Goal: Obtain resource: Obtain resource

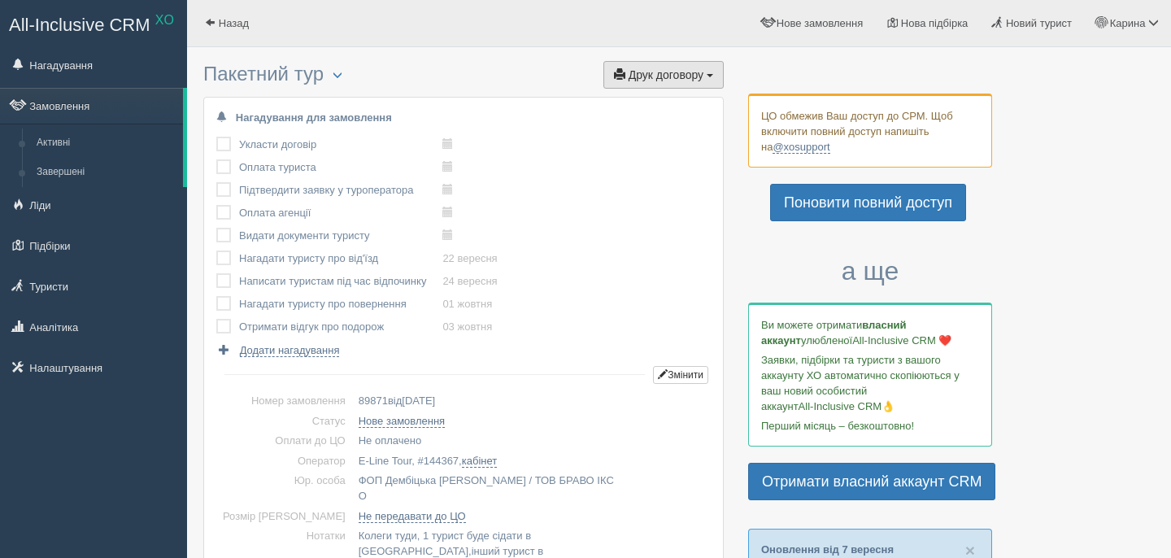
click at [715, 64] on button "Друк договору Друк" at bounding box center [663, 75] width 120 height 28
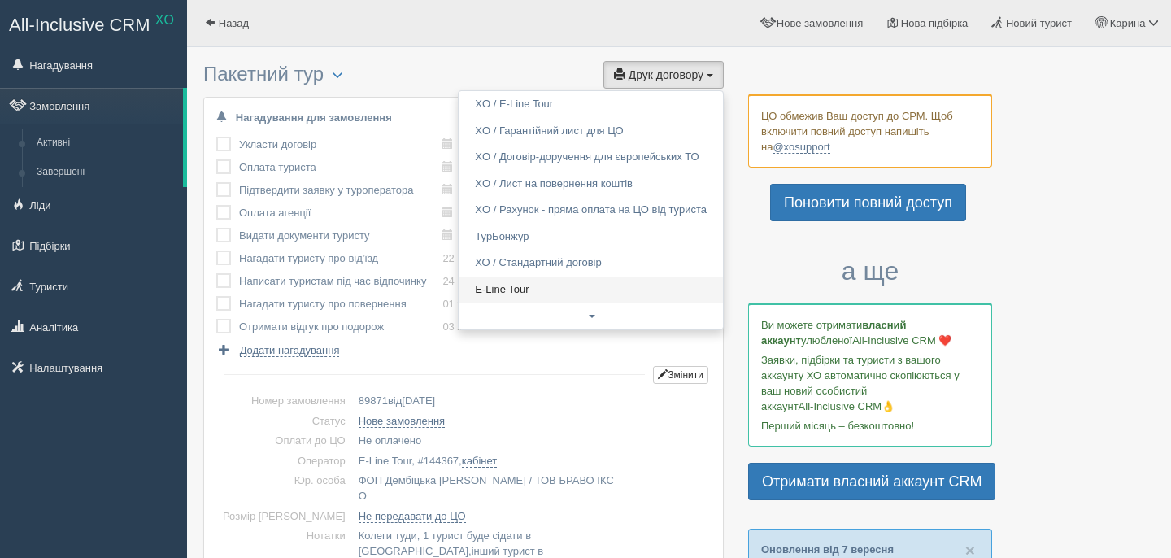
click at [546, 293] on link "E-Line Tour" at bounding box center [590, 289] width 264 height 27
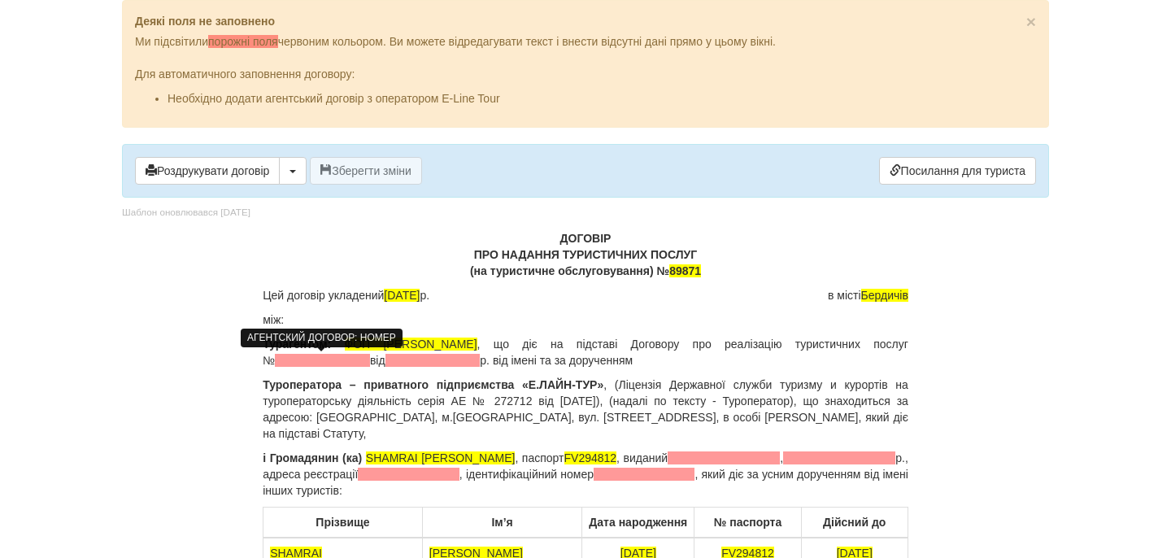
click at [341, 355] on span at bounding box center [322, 360] width 95 height 13
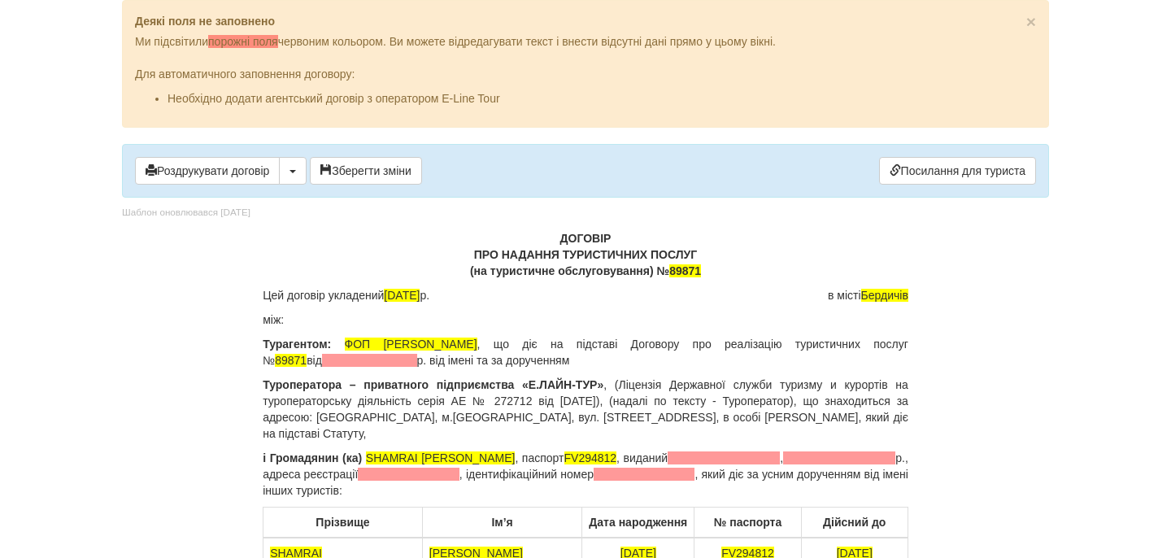
click at [368, 367] on p "Турагентом: ФОП [PERSON_NAME] , що діє на підставі Договору про реалізацію тури…" at bounding box center [585, 352] width 645 height 33
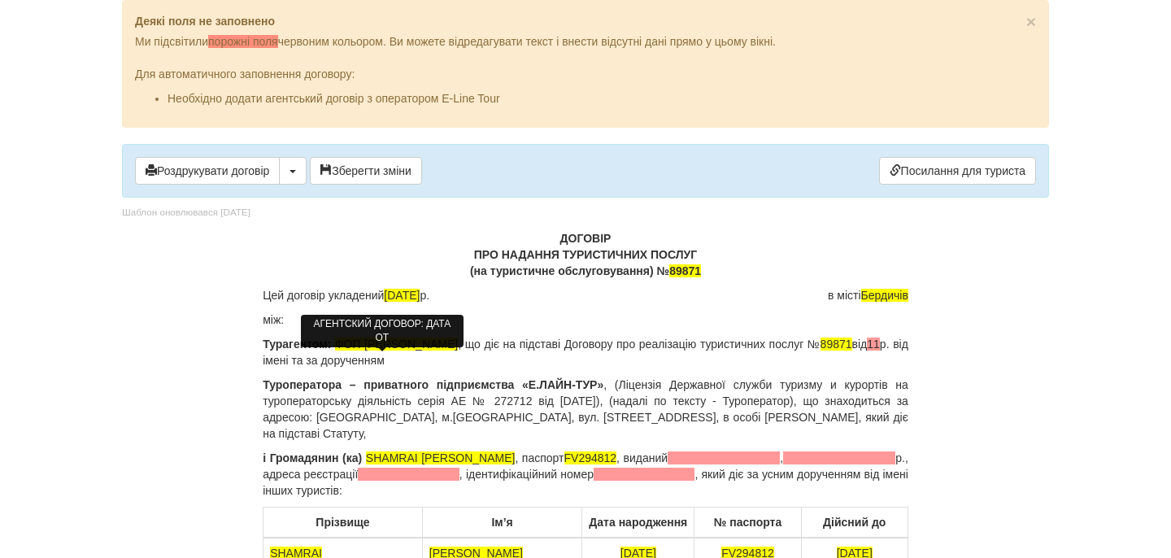
click at [867, 350] on span "11" at bounding box center [873, 343] width 13 height 13
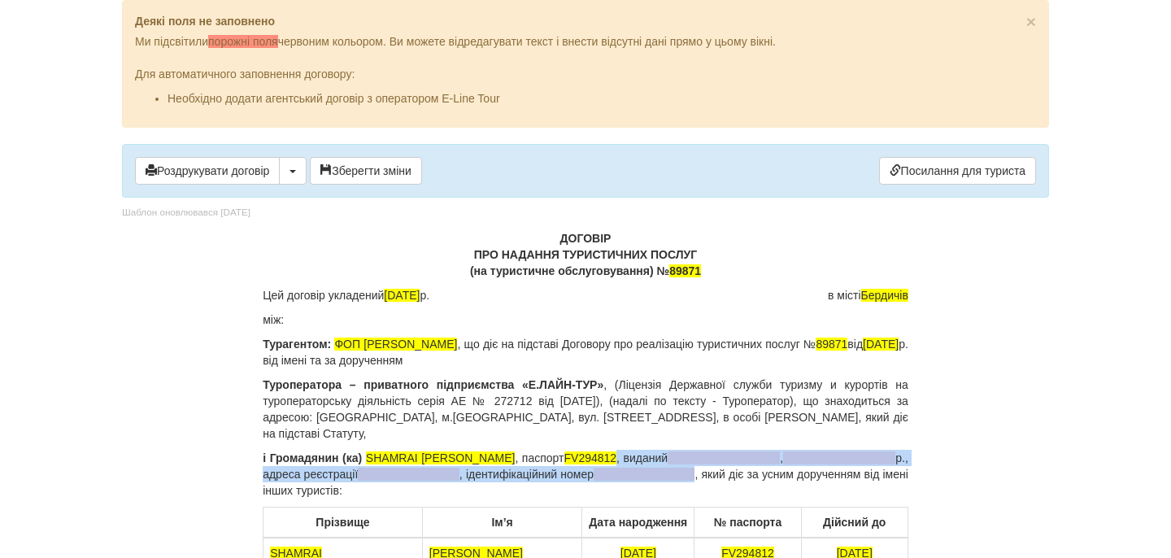
drag, startPoint x: 580, startPoint y: 459, endPoint x: 650, endPoint y: 477, distance: 72.2
click at [650, 477] on p "і Громадянин (ка) SHAMRAI [PERSON_NAME] , паспорт [PASSPORT] , виданий , р., ад…" at bounding box center [585, 474] width 645 height 49
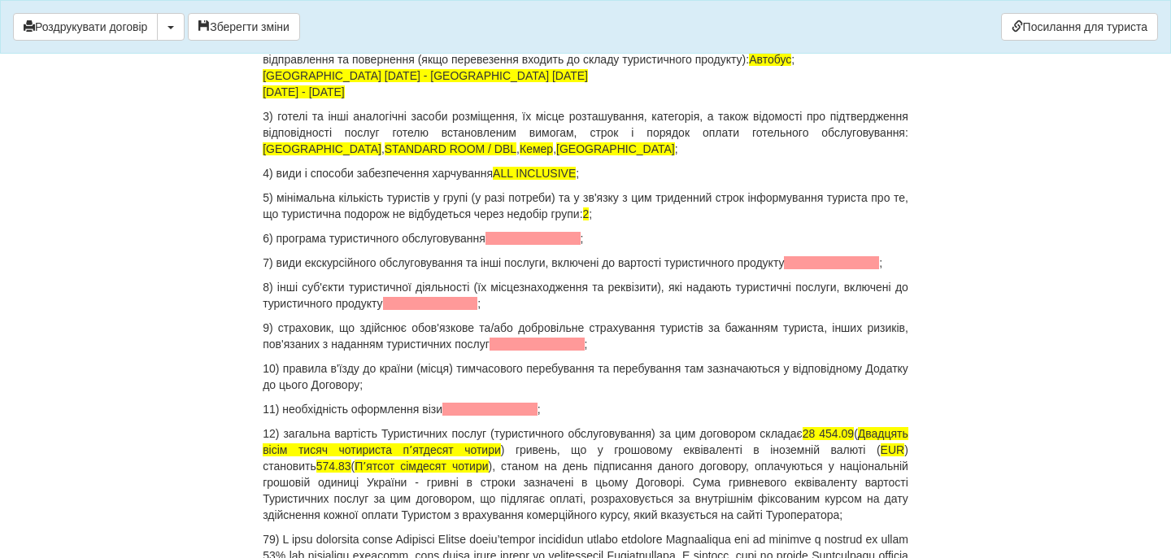
scroll to position [1821, 0]
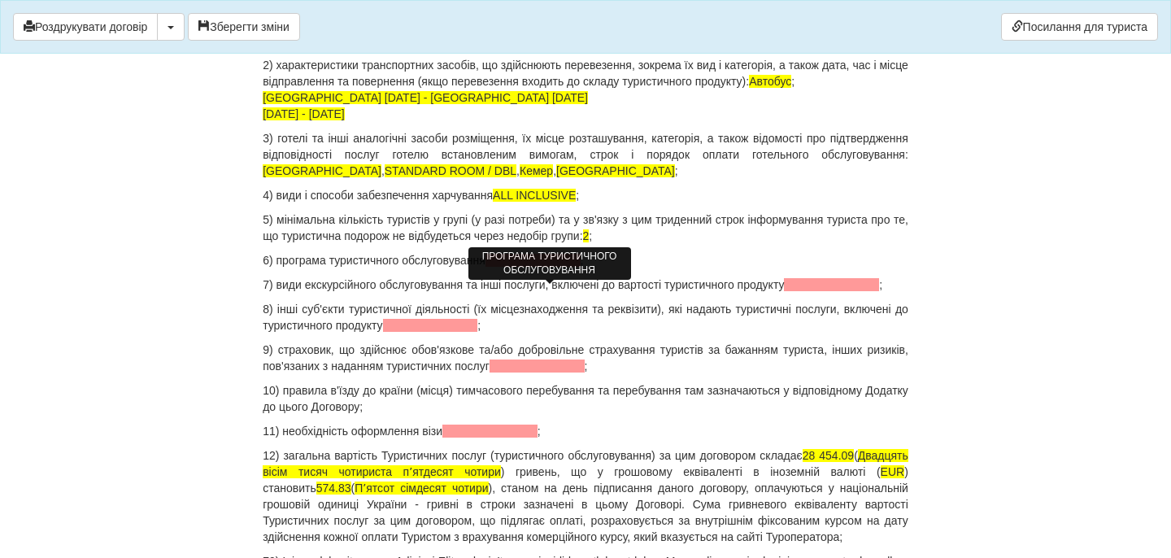
click at [559, 267] on span at bounding box center [532, 260] width 95 height 13
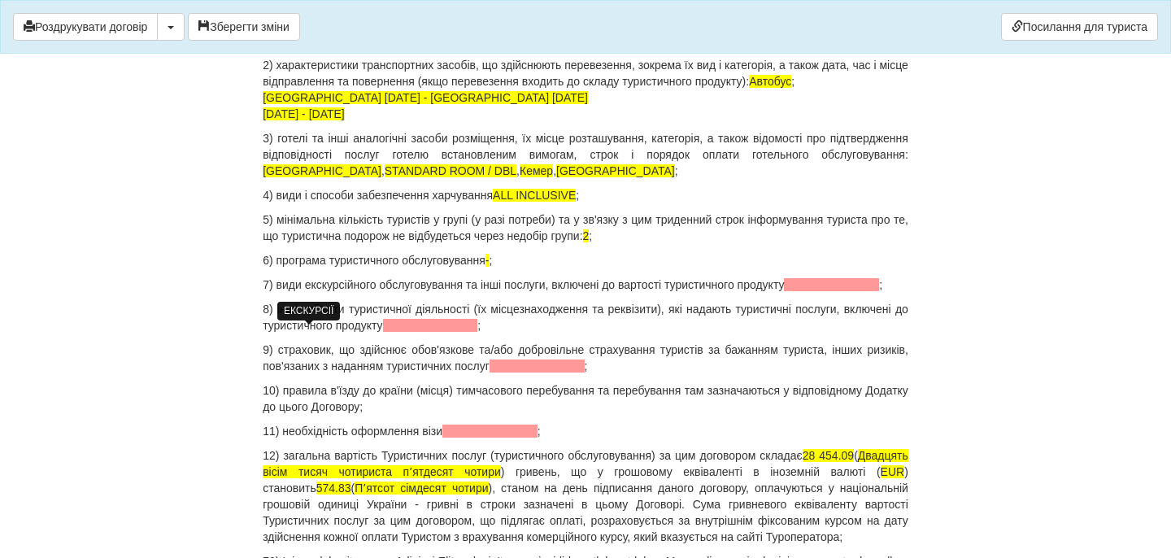
click at [784, 291] on span at bounding box center [831, 284] width 95 height 13
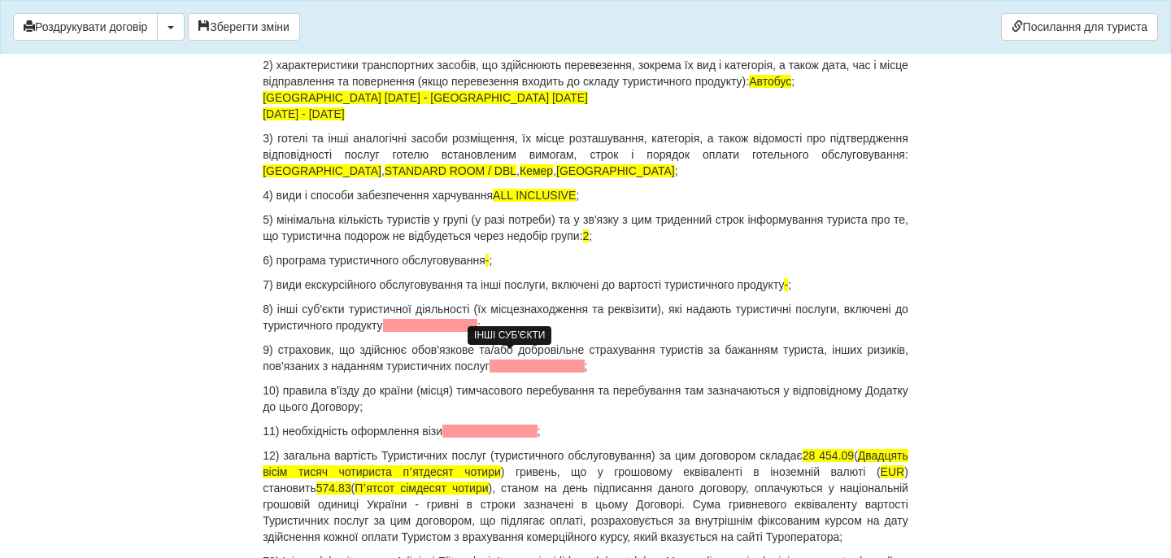
click at [473, 332] on span at bounding box center [430, 325] width 95 height 13
click at [572, 372] on span at bounding box center [536, 365] width 95 height 13
click at [524, 437] on span at bounding box center [489, 430] width 95 height 13
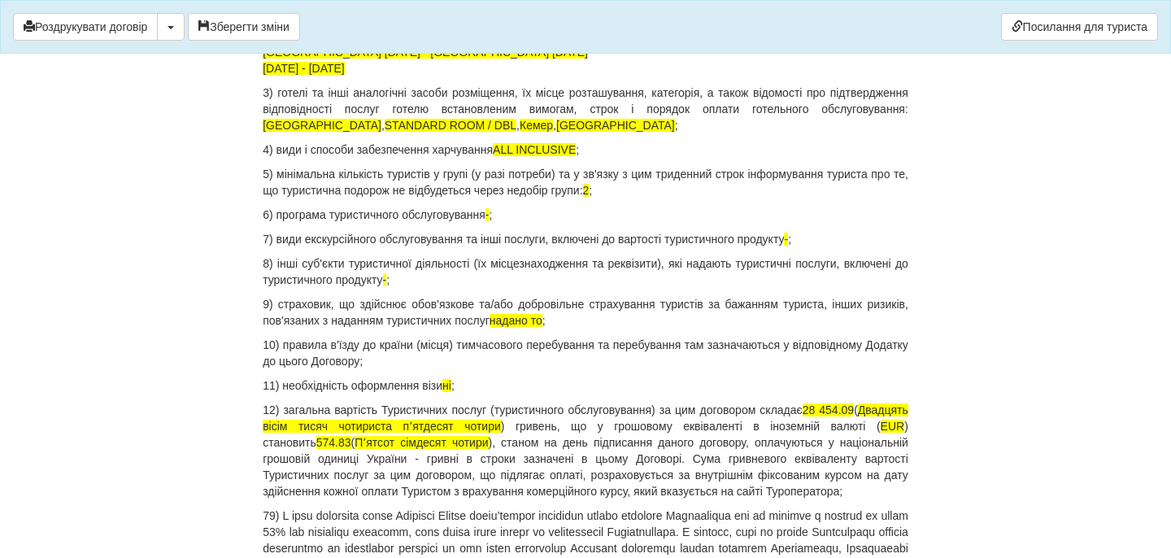
scroll to position [1882, 0]
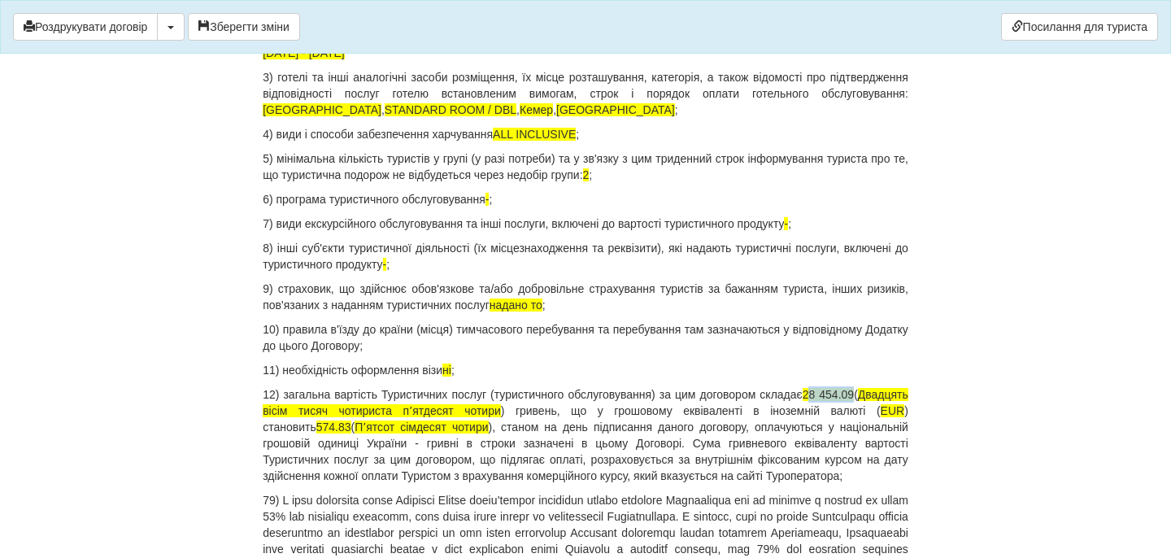
drag, startPoint x: 854, startPoint y: 428, endPoint x: 910, endPoint y: 429, distance: 56.1
click at [326, 417] on span "Двадцять вісім тисяч чотириста пʼятдесят чотири" at bounding box center [585, 402] width 645 height 29
drag, startPoint x: 382, startPoint y: 442, endPoint x: 539, endPoint y: 445, distance: 156.9
click at [539, 445] on p "12) загальна вартість Туристичних послуг (туристичного обслуговування) за цим д…" at bounding box center [585, 435] width 645 height 98
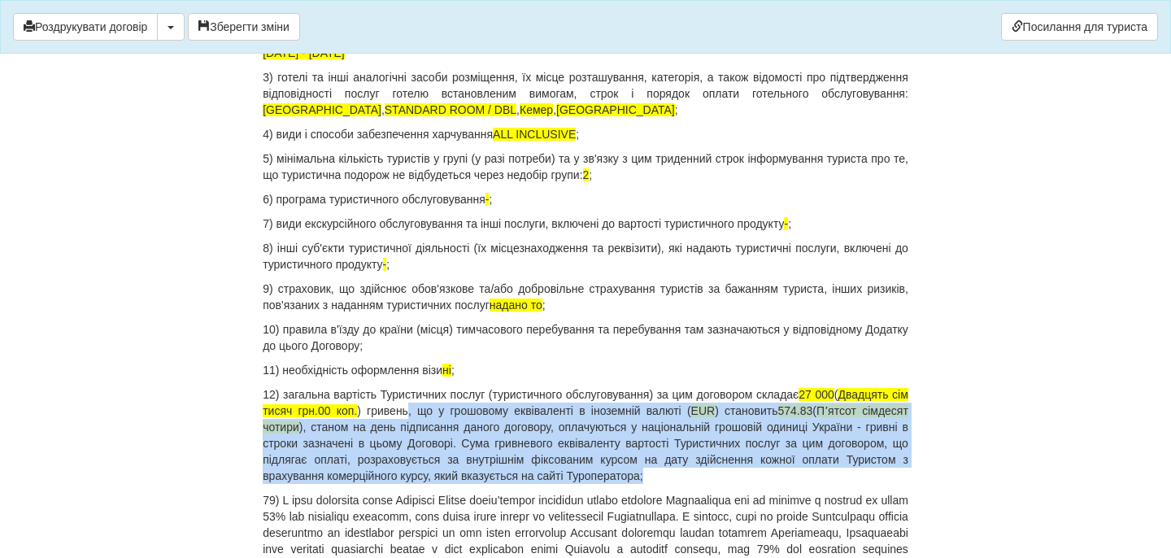
drag, startPoint x: 496, startPoint y: 449, endPoint x: 824, endPoint y: 504, distance: 333.0
click at [824, 484] on p "12) загальна вартість Туристичних послуг (туристичного обслуговування) за цим д…" at bounding box center [585, 435] width 645 height 98
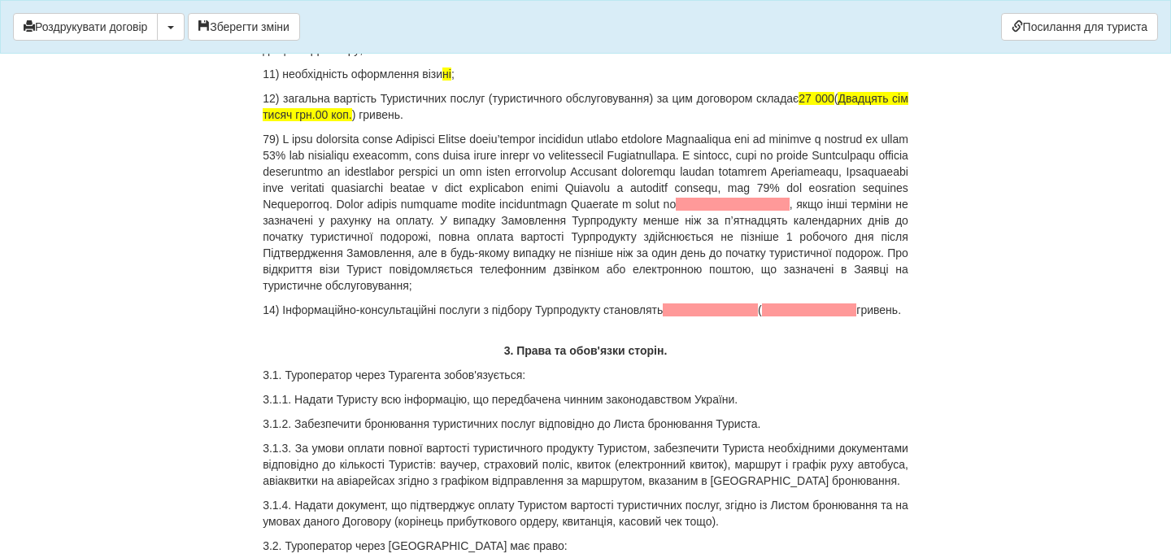
scroll to position [2179, 0]
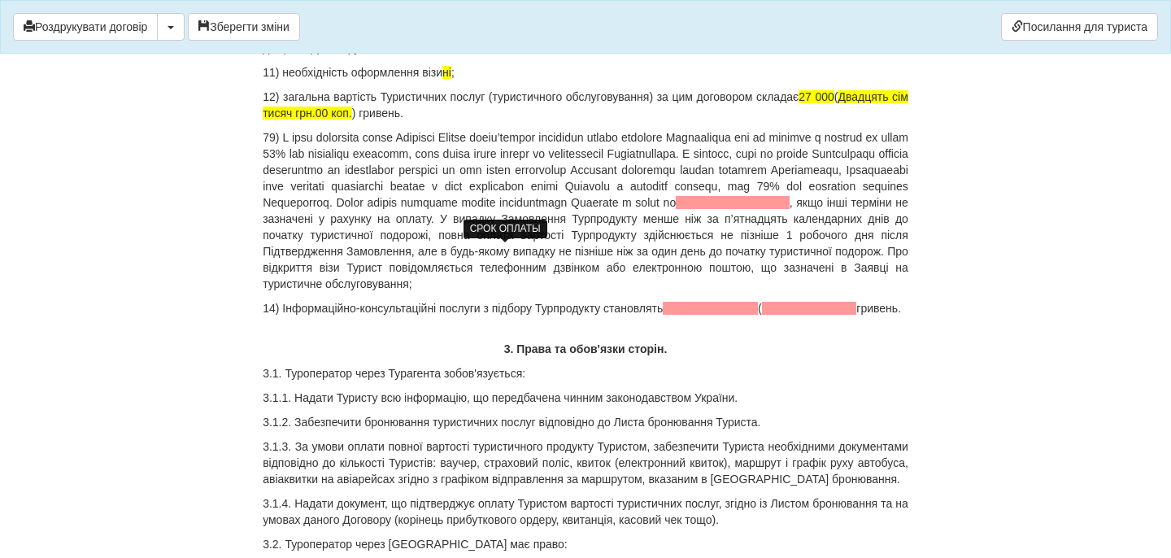
click at [676, 209] on span at bounding box center [733, 202] width 114 height 13
drag, startPoint x: 391, startPoint y: 252, endPoint x: 553, endPoint y: 257, distance: 161.8
click at [553, 257] on p ", якщо інші терміни не зазначені у рахунку на оплату. У випадку Замовлення Турп…" at bounding box center [585, 210] width 645 height 163
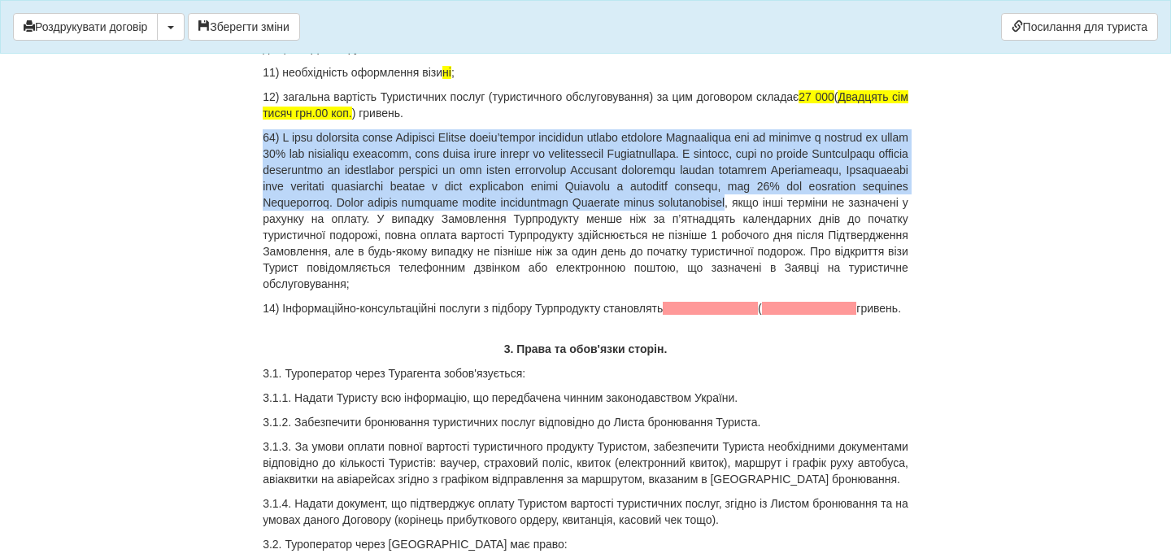
drag, startPoint x: 326, startPoint y: 376, endPoint x: 237, endPoint y: 359, distance: 90.9
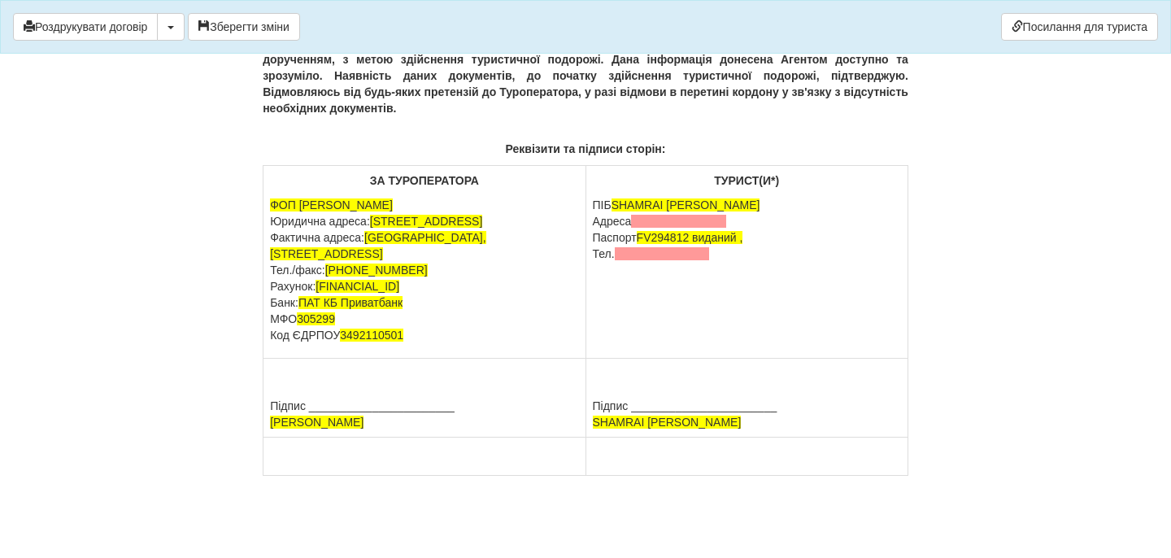
scroll to position [10496, 0]
drag, startPoint x: 731, startPoint y: 271, endPoint x: 595, endPoint y: 268, distance: 135.8
click at [595, 262] on p "ПІБ SHAMRAI [PERSON_NAME] [GEOGRAPHIC_DATA] Паспорт [PASSPORT] виданий , Тел." at bounding box center [747, 229] width 308 height 65
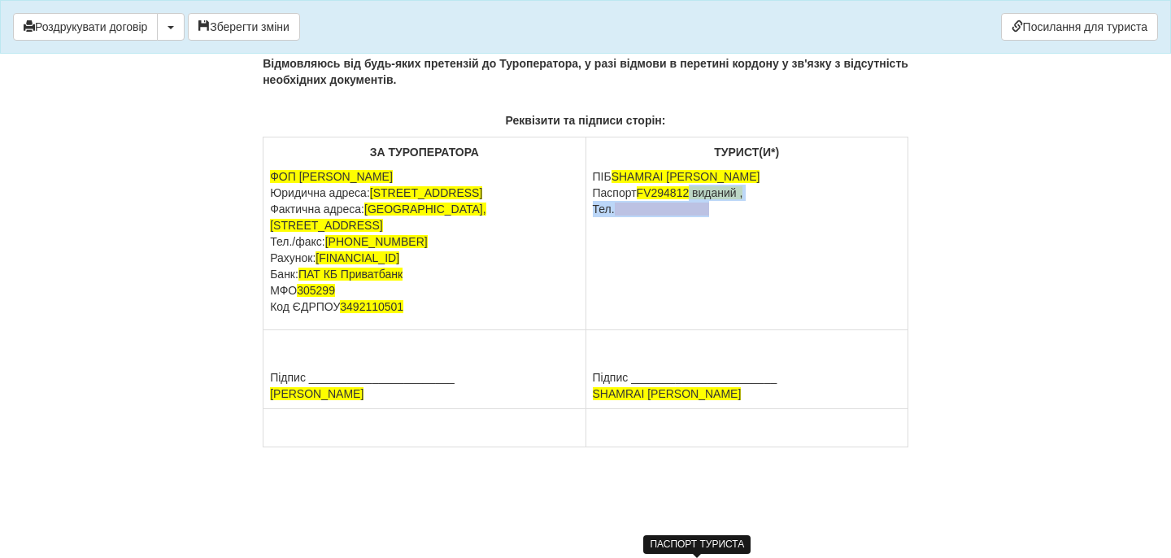
drag, startPoint x: 697, startPoint y: 272, endPoint x: 741, endPoint y: 311, distance: 58.2
click at [741, 311] on td "ТУРИСТ(И*) ПІБ SHAMRAI [PERSON_NAME] Паспорт [PASSPORT] виданий , Тел." at bounding box center [746, 233] width 322 height 193
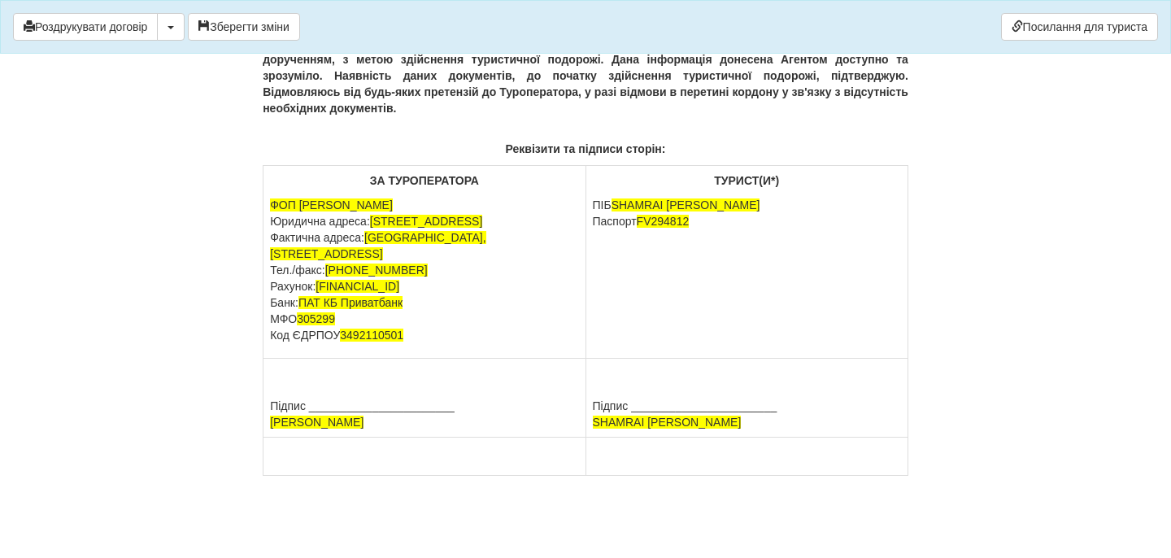
scroll to position [10541, 0]
click at [251, 14] on button "Зберегти зміни" at bounding box center [244, 27] width 112 height 28
click at [107, 20] on button "Роздрукувати договір" at bounding box center [85, 27] width 145 height 28
